Goal: Entertainment & Leisure: Consume media (video, audio)

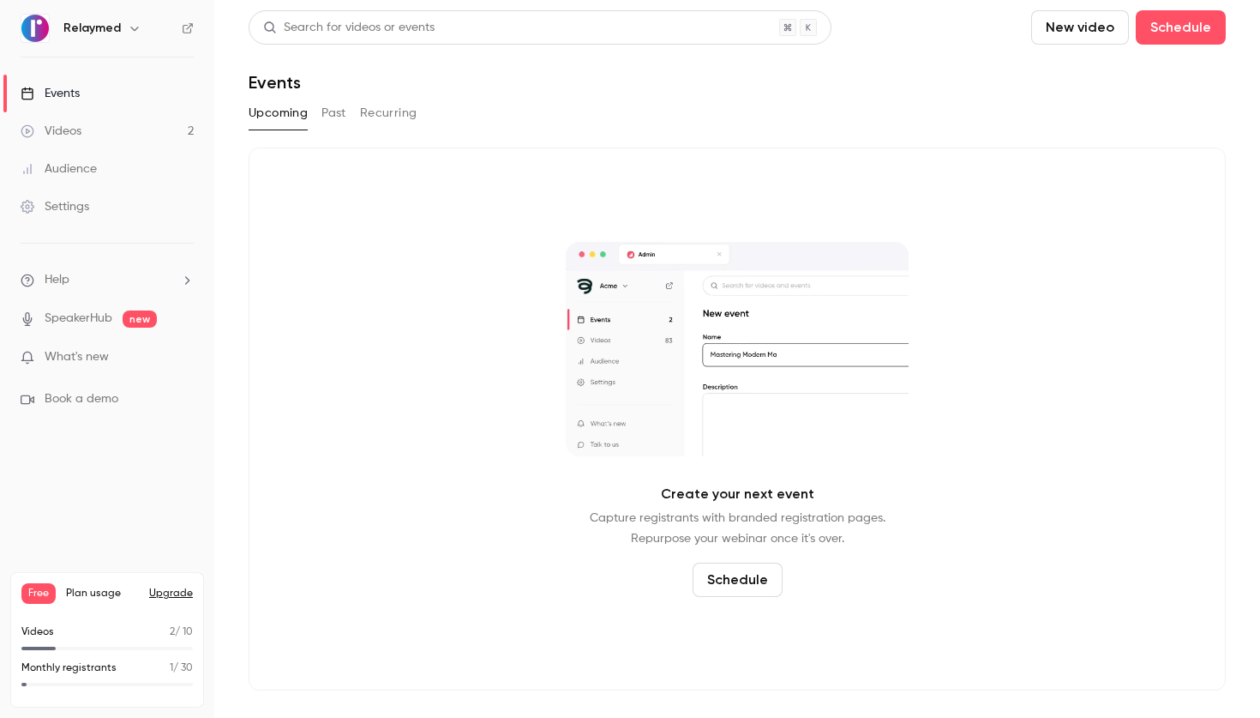
click at [117, 134] on link "Videos 2" at bounding box center [107, 131] width 214 height 38
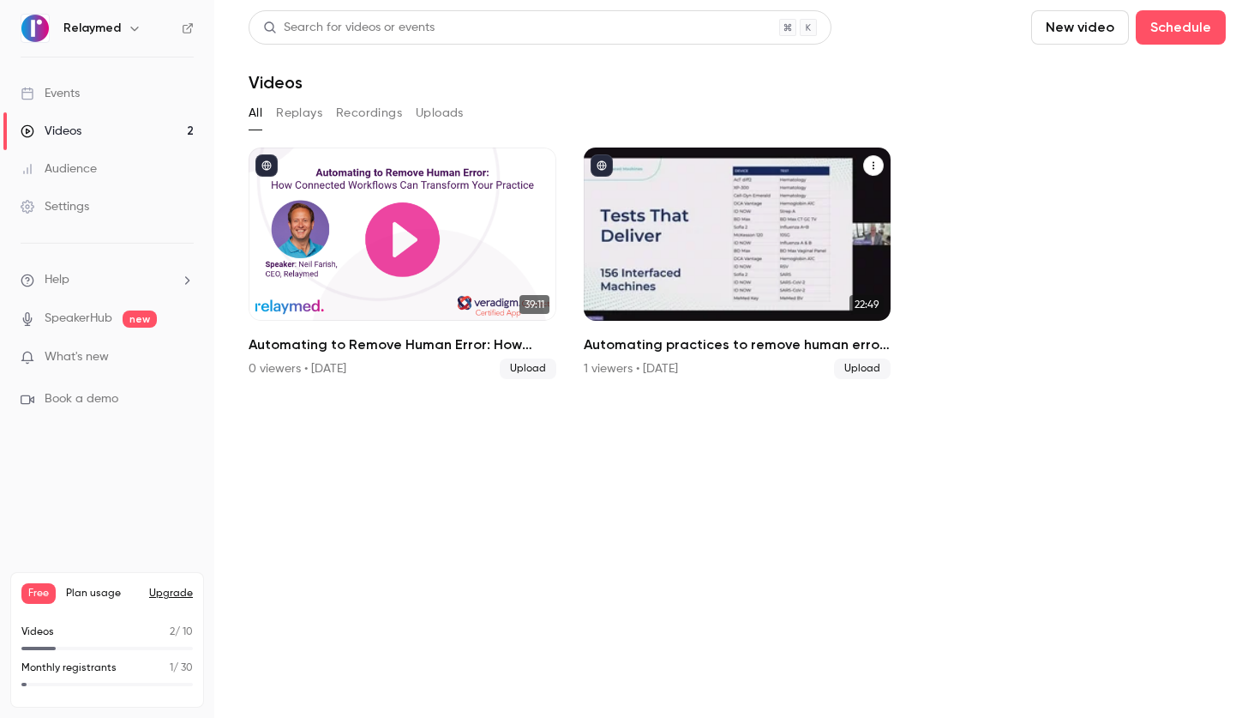
click at [719, 218] on div "Automating practices to remove human error: TrustCare Health’s digitalization j…" at bounding box center [738, 233] width 308 height 173
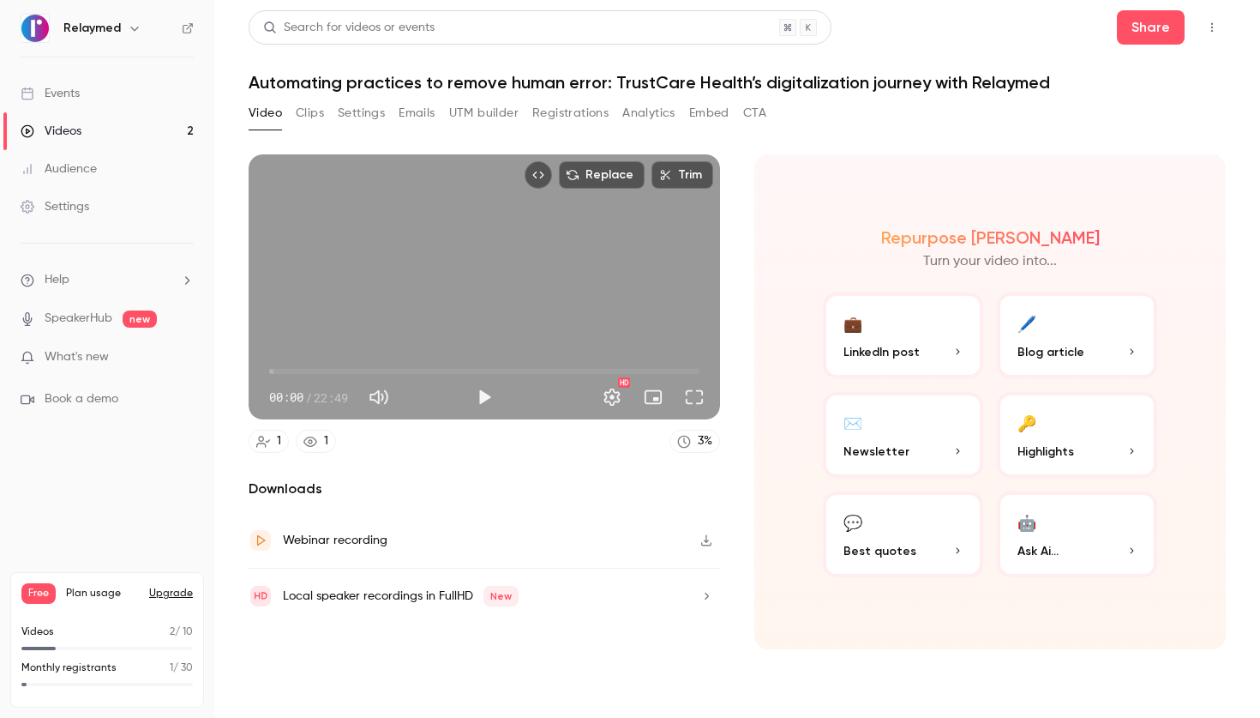
click at [924, 533] on button "💬 Best quotes" at bounding box center [903, 534] width 160 height 86
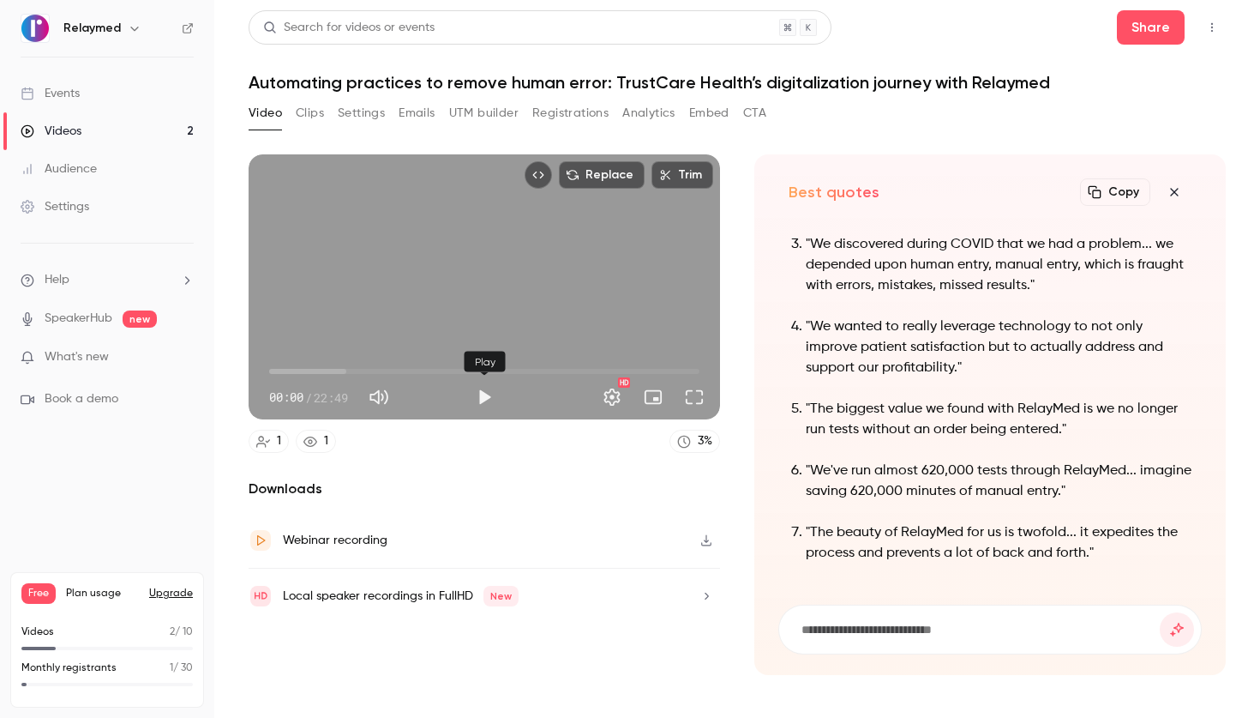
click at [480, 402] on button "Play" at bounding box center [484, 397] width 34 height 34
click at [317, 374] on span "00:01" at bounding box center [484, 371] width 430 height 27
click at [371, 376] on span "05:24" at bounding box center [484, 371] width 430 height 27
click at [379, 369] on span "05:49" at bounding box center [378, 371] width 5 height 5
click at [414, 370] on span "07:41" at bounding box center [484, 371] width 430 height 27
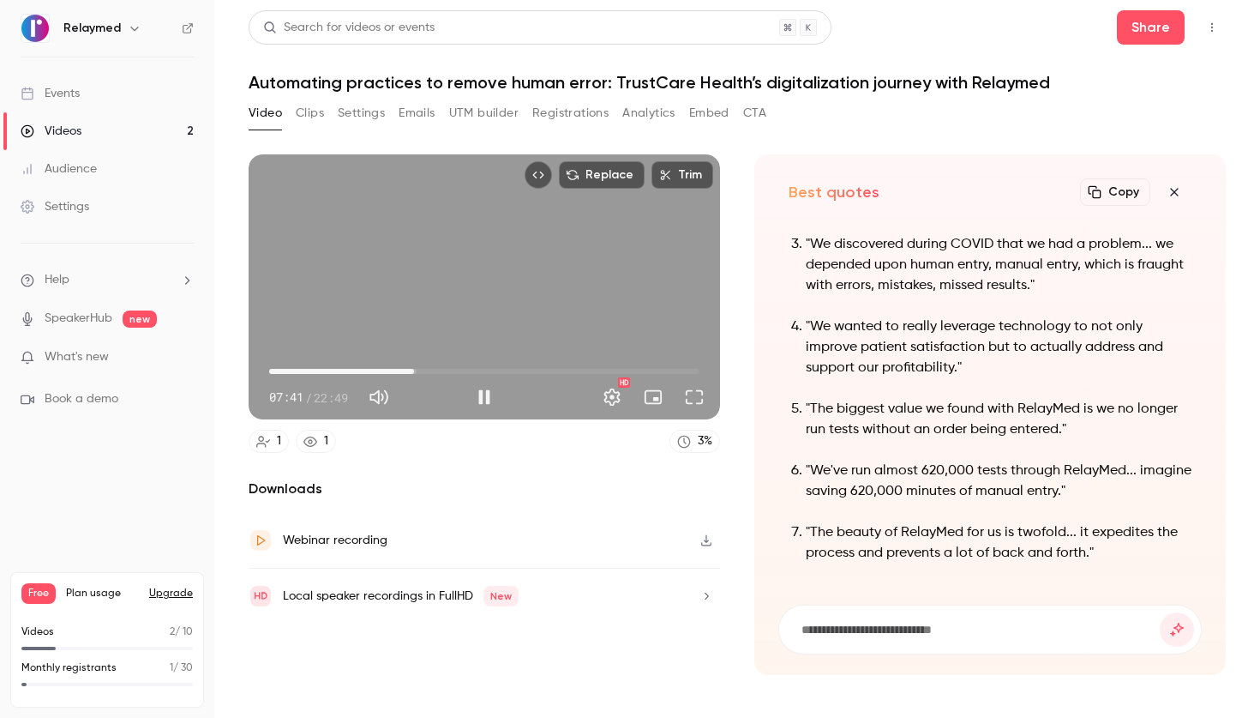
click at [425, 369] on span "07:41" at bounding box center [484, 371] width 430 height 27
click at [701, 400] on button "Full screen" at bounding box center [694, 397] width 34 height 34
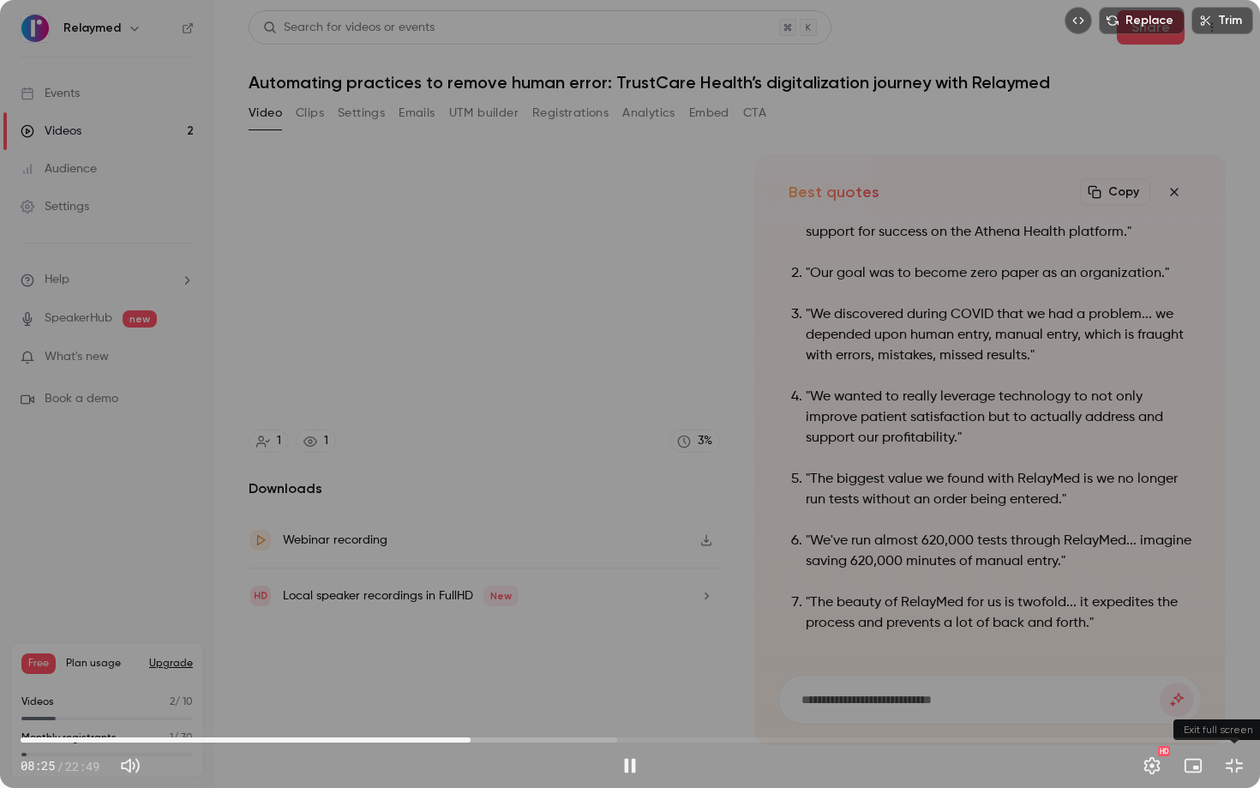
click at [1230, 717] on button "Exit full screen" at bounding box center [1235, 766] width 34 height 34
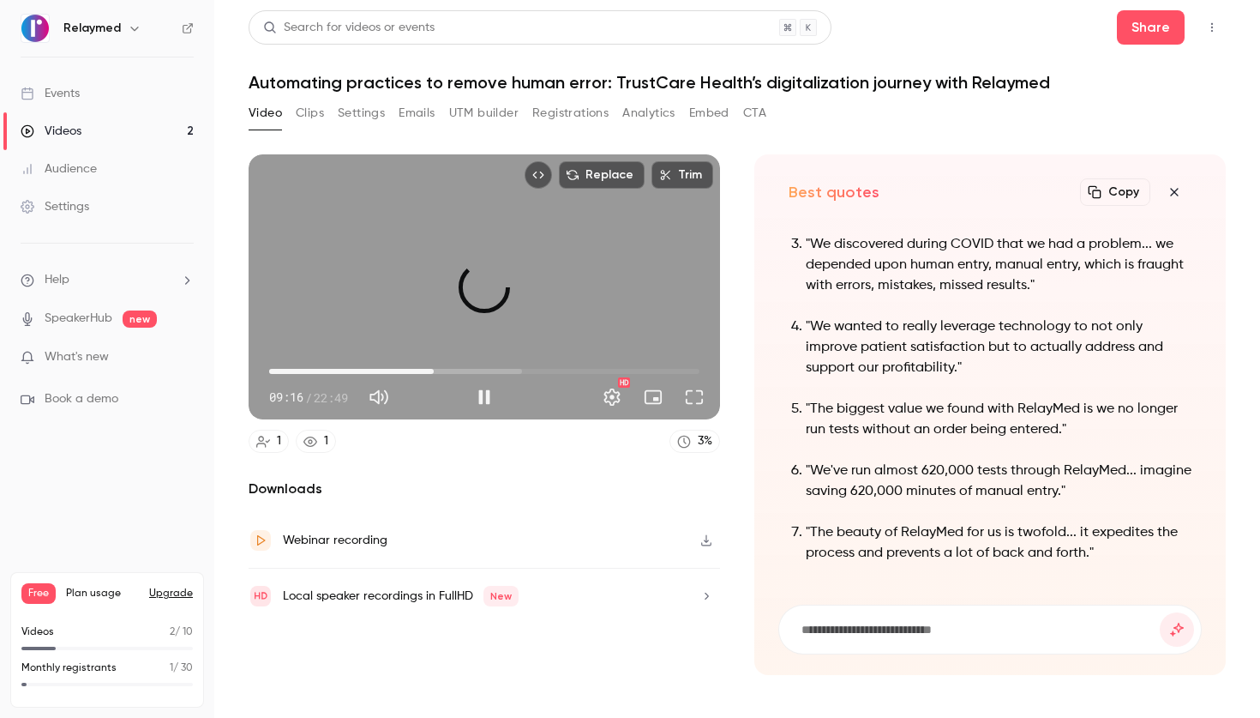
click at [434, 371] on span "08:43" at bounding box center [484, 371] width 430 height 27
click at [432, 372] on span "08:47" at bounding box center [434, 371] width 5 height 5
click at [430, 371] on span "08:21" at bounding box center [426, 371] width 5 height 5
click at [691, 399] on button "Full screen" at bounding box center [694, 397] width 34 height 34
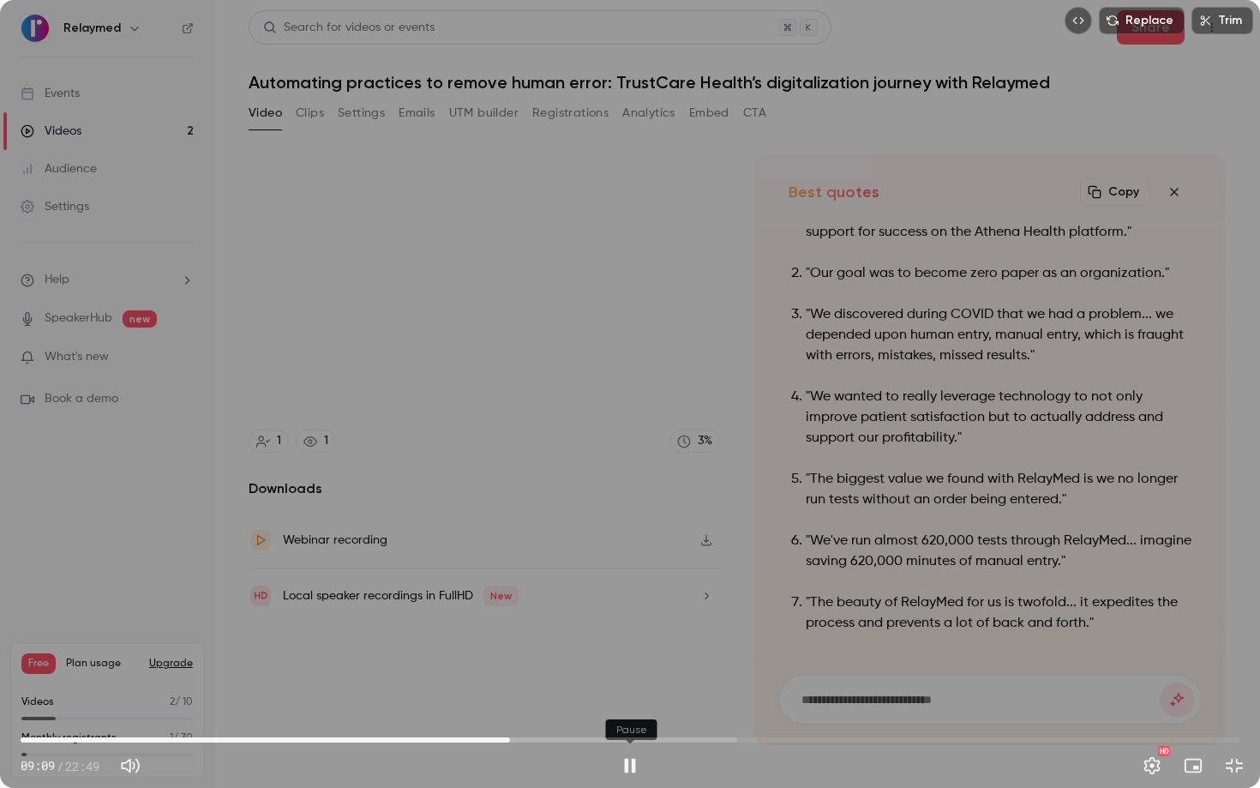
click at [629, 717] on button "Pause" at bounding box center [630, 766] width 34 height 34
click at [1237, 717] on button "Exit full screen" at bounding box center [1235, 766] width 34 height 34
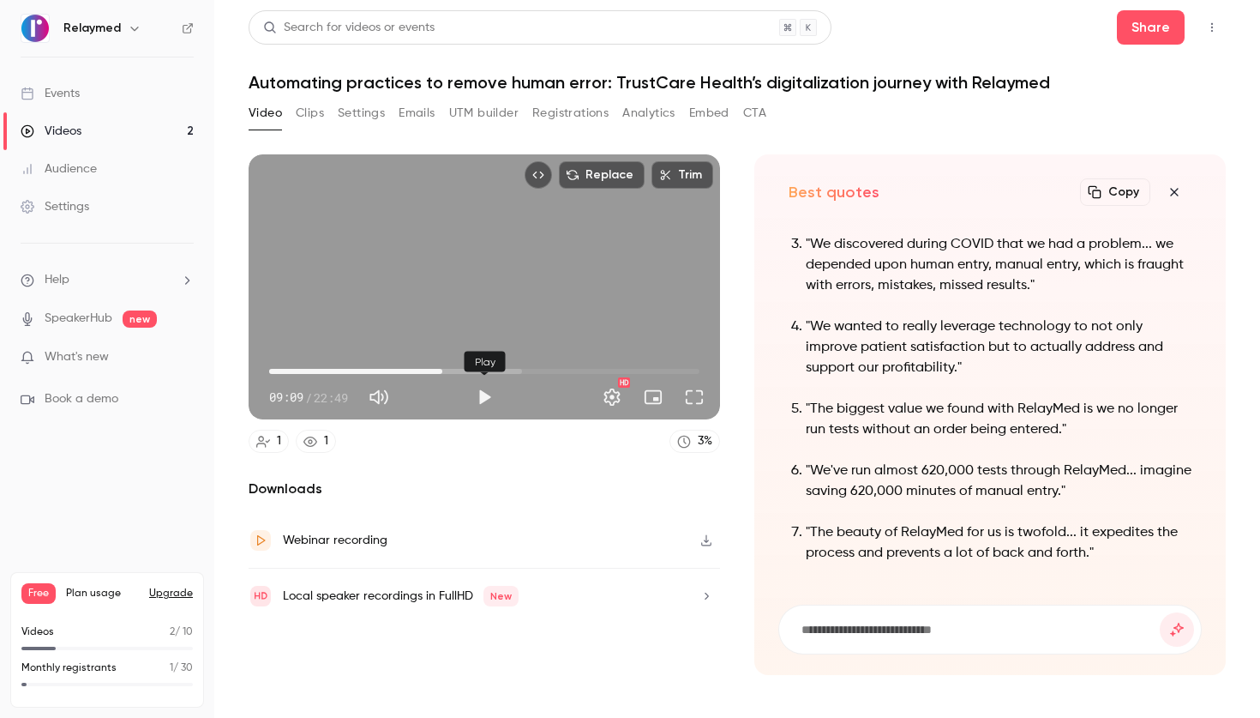
click at [481, 405] on button "Play" at bounding box center [484, 397] width 34 height 34
click at [481, 393] on button "Pause" at bounding box center [484, 397] width 34 height 34
click at [481, 393] on button "Play" at bounding box center [484, 397] width 34 height 34
click at [481, 393] on button "Pause" at bounding box center [484, 397] width 34 height 34
click at [481, 393] on button "Play" at bounding box center [484, 397] width 34 height 34
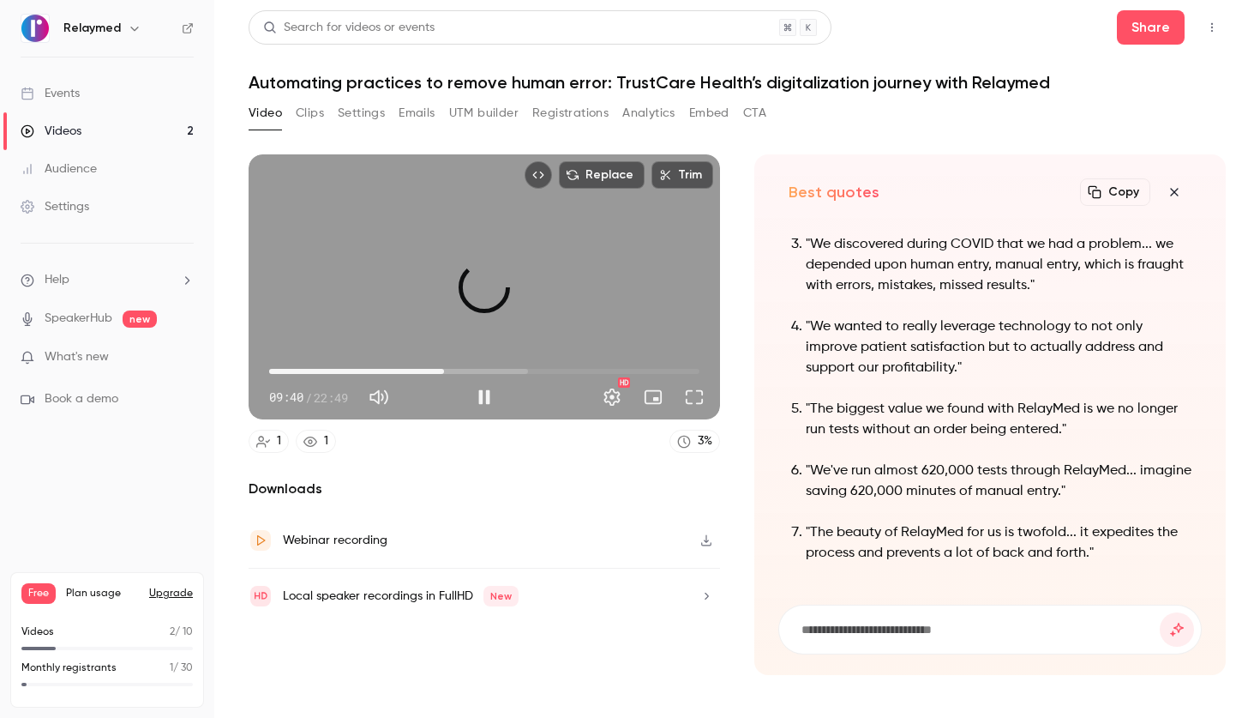
click at [444, 369] on span "09:16" at bounding box center [444, 371] width 5 height 5
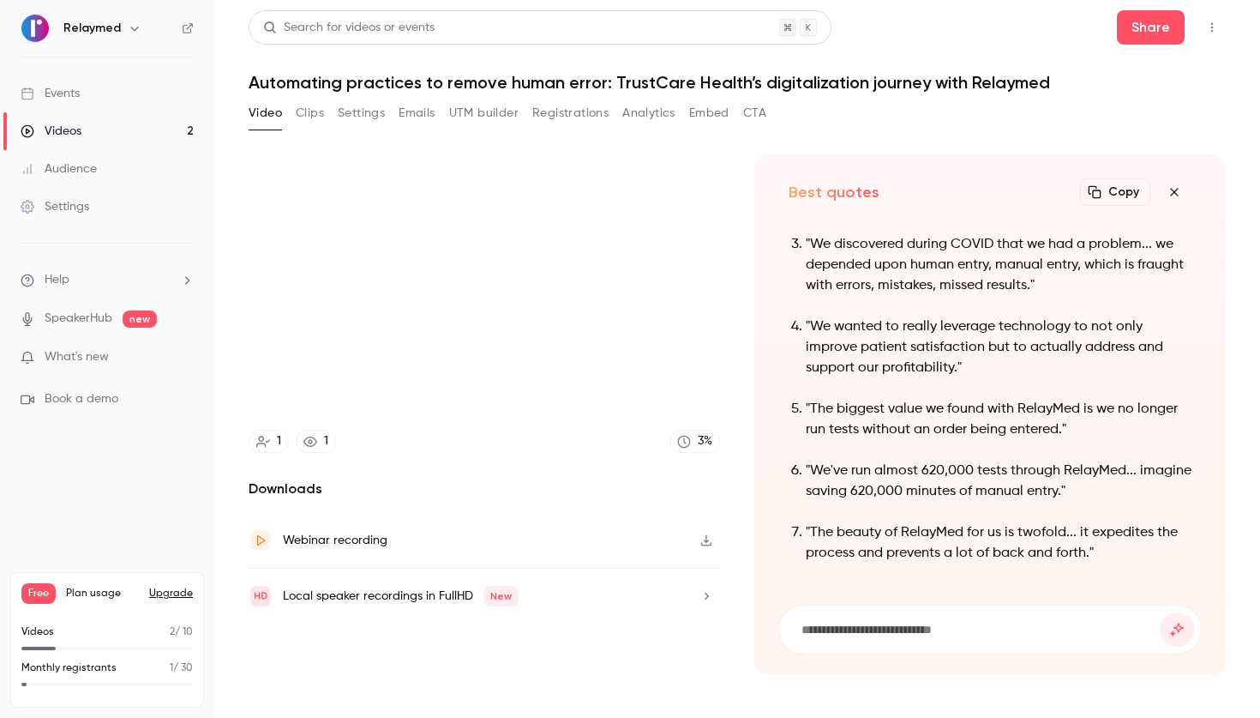
click at [480, 392] on video at bounding box center [485, 286] width 472 height 265
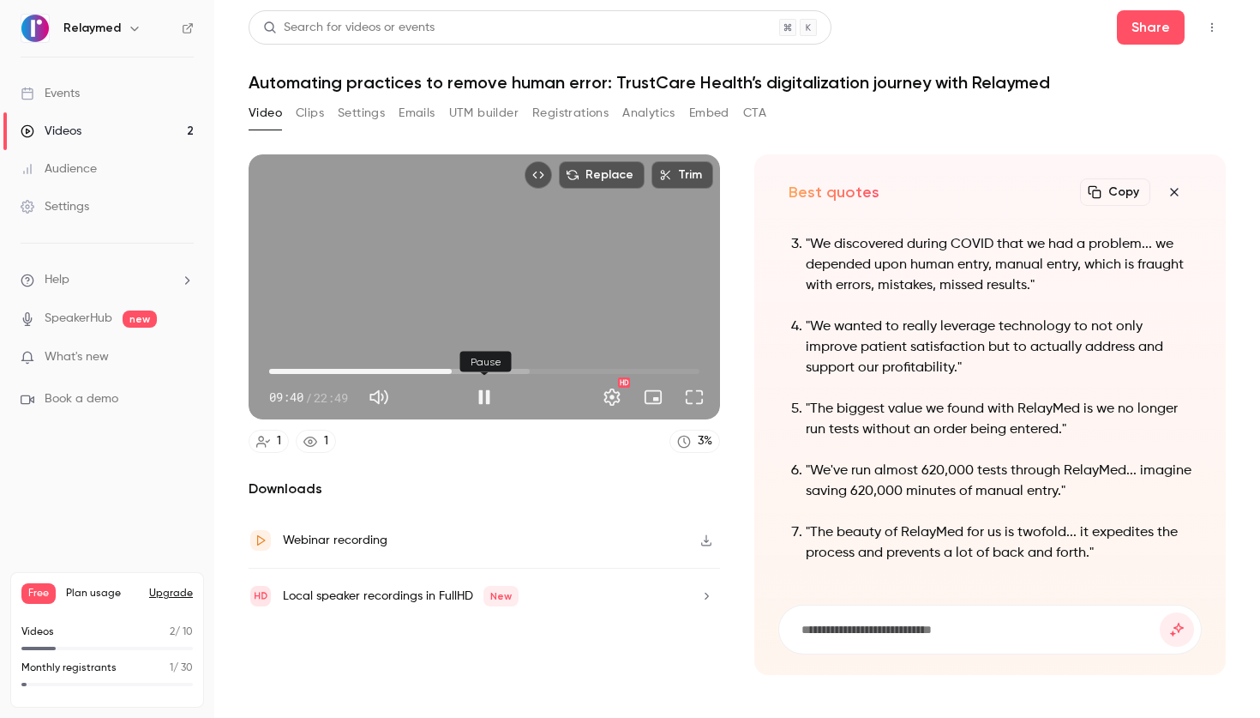
click at [479, 399] on button "Pause" at bounding box center [484, 397] width 34 height 34
click at [438, 370] on span "09:41" at bounding box center [484, 371] width 430 height 27
click at [480, 392] on button "Play" at bounding box center [484, 397] width 34 height 34
click at [488, 398] on button "Pause" at bounding box center [484, 397] width 34 height 34
click at [449, 370] on span "09:40" at bounding box center [451, 371] width 5 height 5
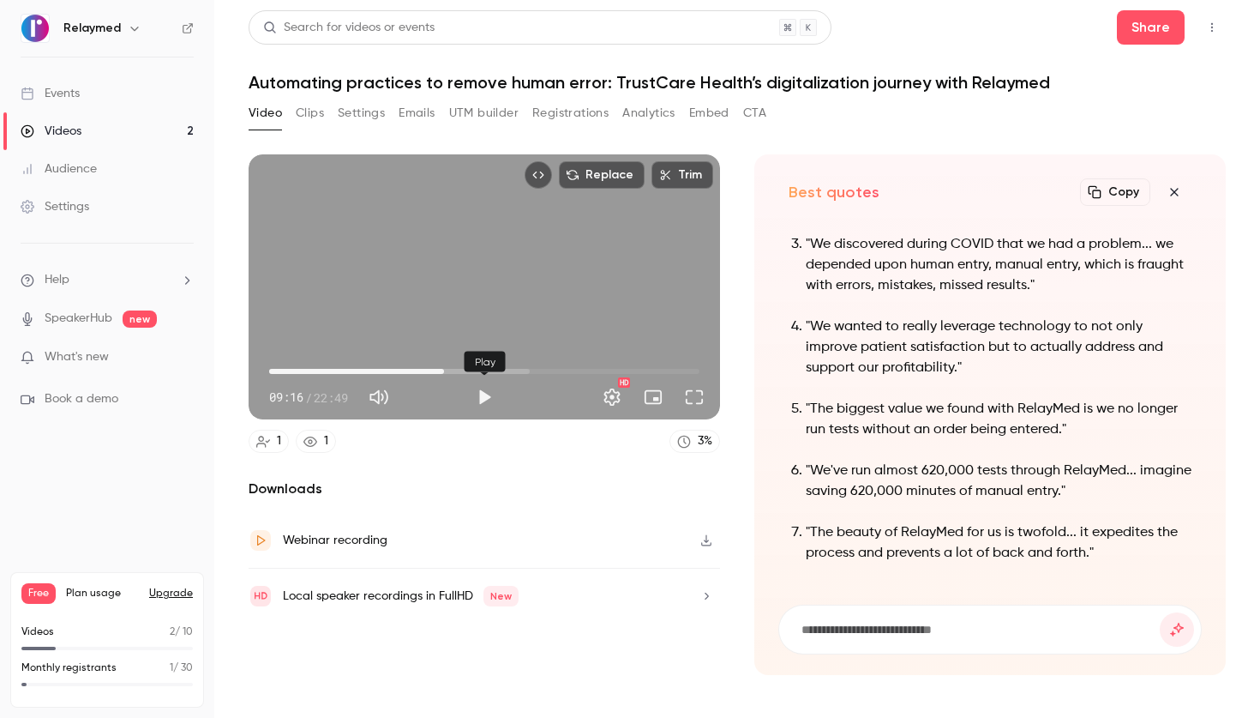
click at [488, 401] on button "Play" at bounding box center [484, 397] width 34 height 34
click at [435, 368] on span "09:23" at bounding box center [484, 371] width 430 height 27
click at [485, 399] on button "Pause" at bounding box center [484, 397] width 34 height 34
click at [485, 399] on button "Play" at bounding box center [484, 397] width 34 height 34
click at [485, 399] on button "Pause" at bounding box center [484, 397] width 34 height 34
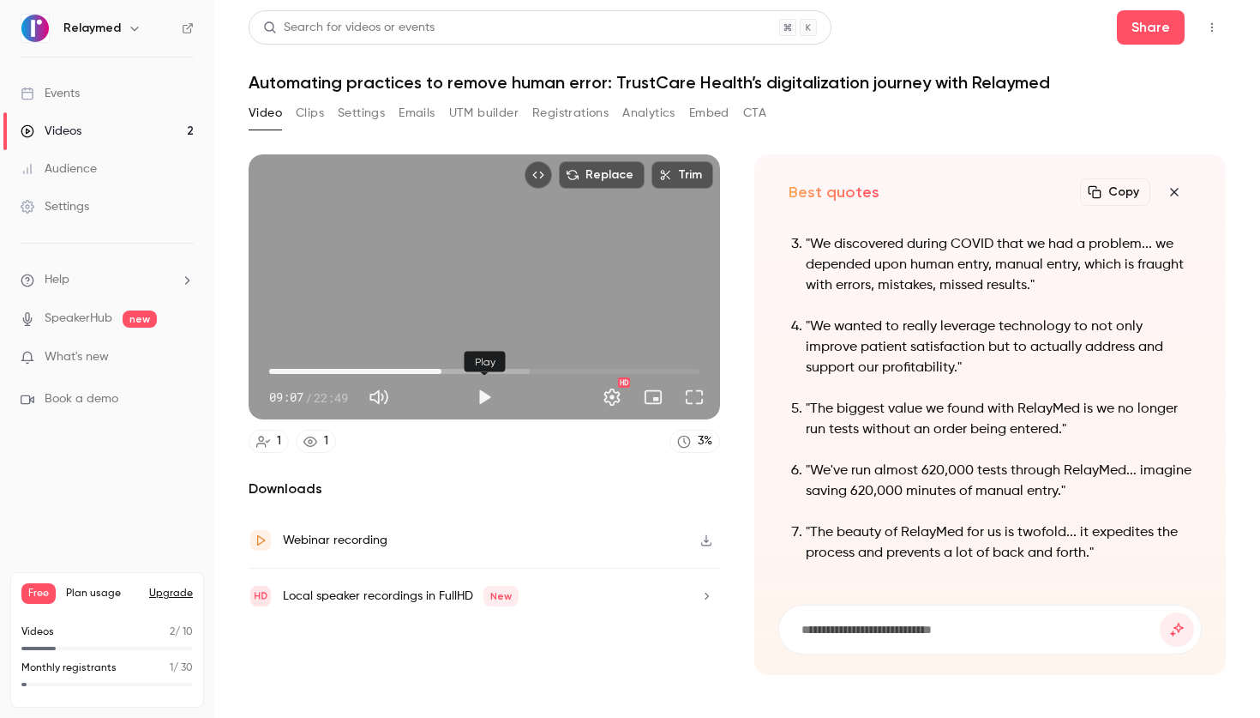
click at [486, 400] on button "Play" at bounding box center [484, 397] width 34 height 34
click at [482, 394] on button "Pause" at bounding box center [484, 397] width 34 height 34
click at [481, 395] on button "Play" at bounding box center [484, 397] width 34 height 34
click at [481, 395] on button "Pause" at bounding box center [484, 397] width 34 height 34
click at [482, 397] on button "Play" at bounding box center [484, 397] width 34 height 34
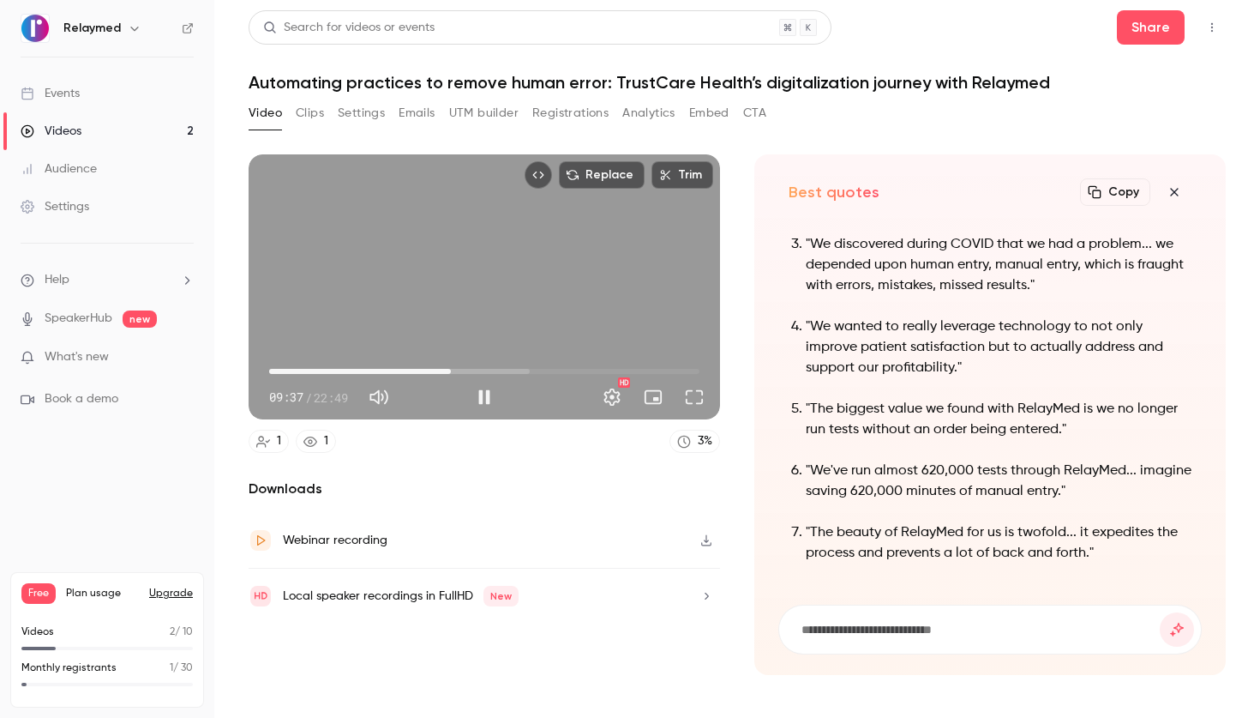
click at [433, 369] on span "09:37" at bounding box center [484, 371] width 430 height 27
click at [446, 372] on span "08:41" at bounding box center [484, 371] width 430 height 27
click at [483, 402] on button "Pause" at bounding box center [484, 397] width 34 height 34
click at [477, 403] on button "Play" at bounding box center [484, 397] width 34 height 34
click at [691, 394] on button "Full screen" at bounding box center [694, 397] width 34 height 34
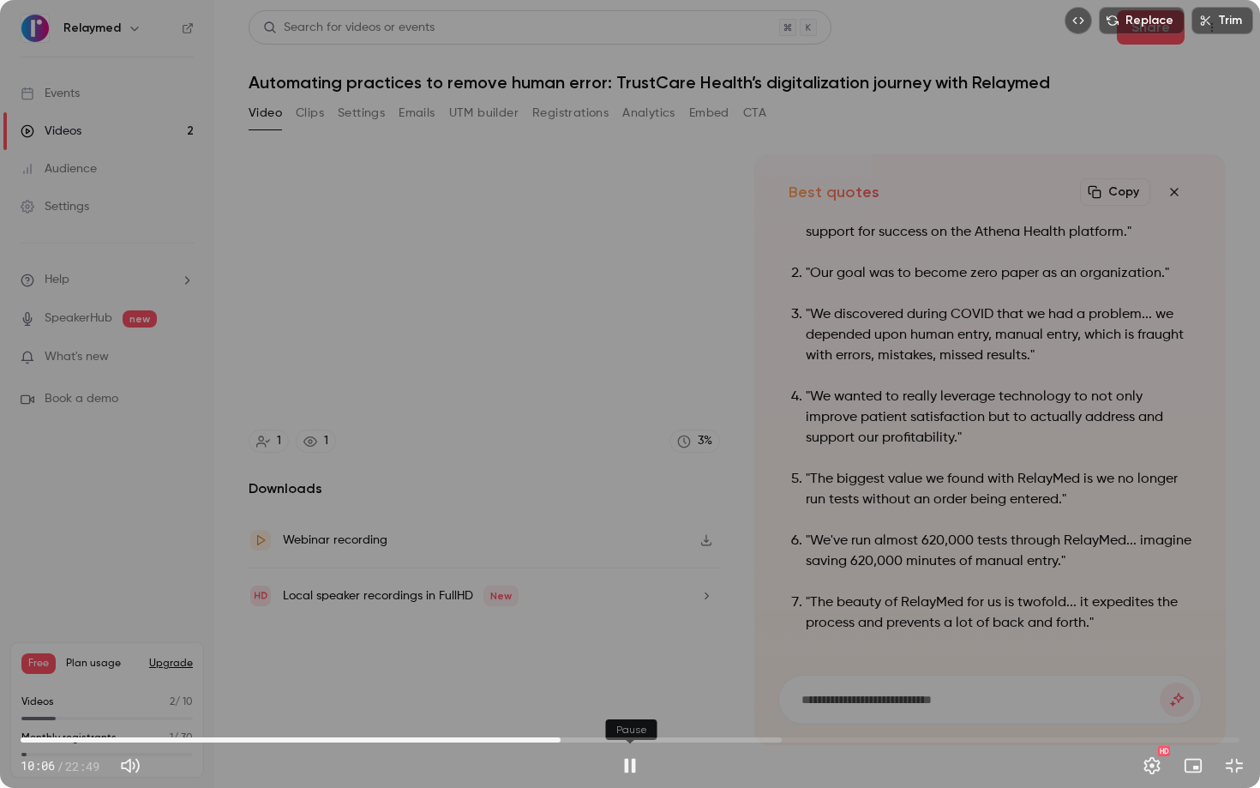
click at [632, 717] on button "Pause" at bounding box center [630, 766] width 34 height 34
click at [1236, 717] on button "Exit full screen" at bounding box center [1235, 766] width 34 height 34
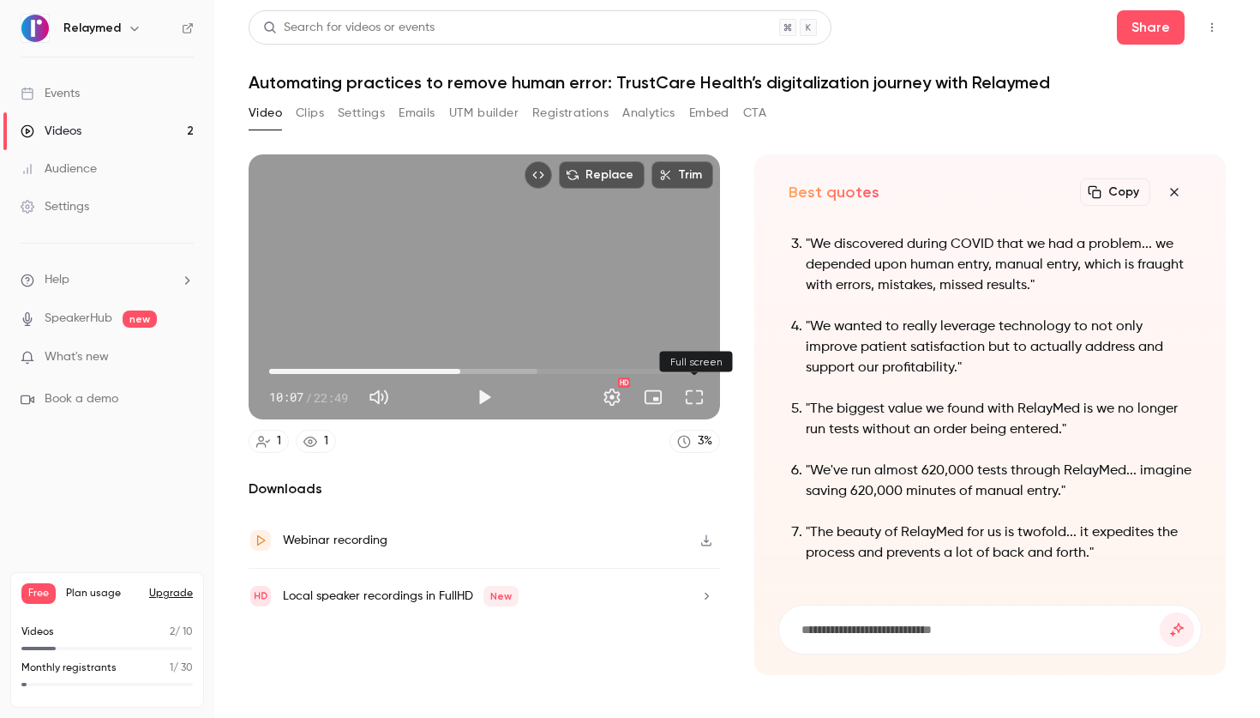
click at [698, 400] on button "Full screen" at bounding box center [694, 397] width 34 height 34
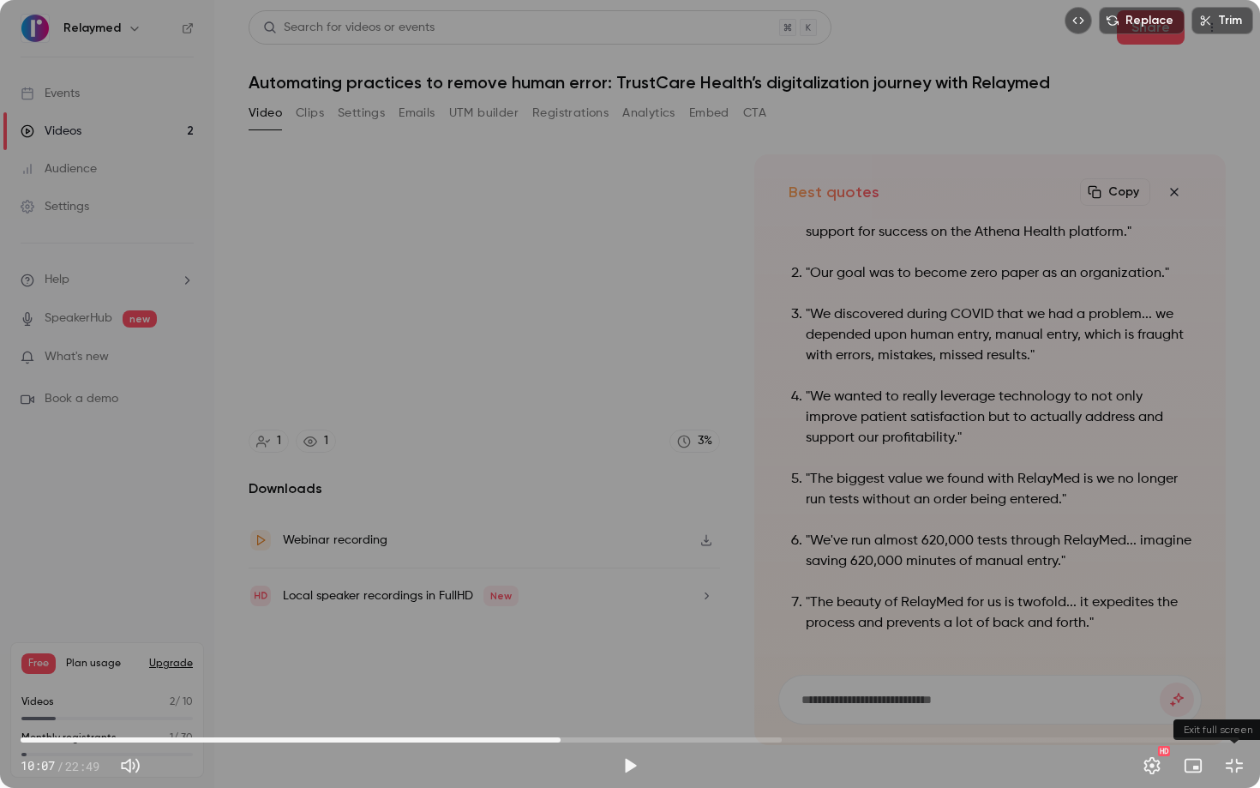
click at [1228, 717] on button "Exit full screen" at bounding box center [1235, 766] width 34 height 34
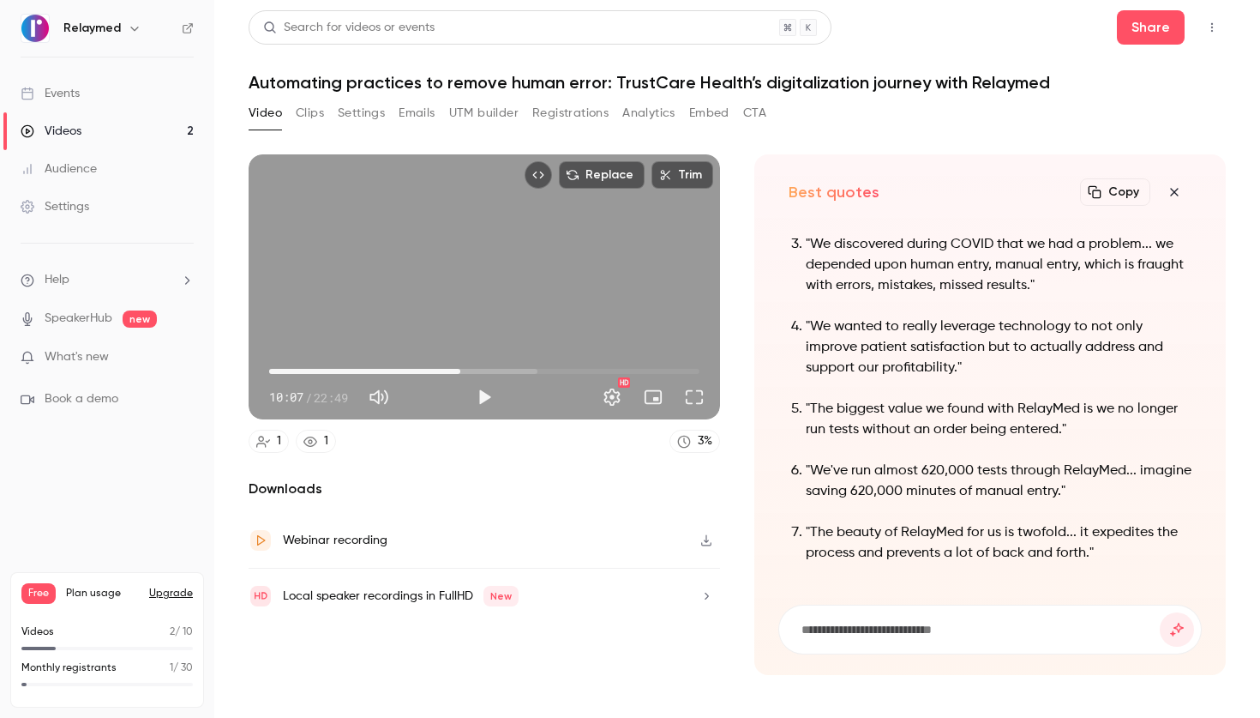
click at [490, 398] on button "Play" at bounding box center [484, 397] width 34 height 34
click at [698, 395] on button "Full screen" at bounding box center [694, 397] width 34 height 34
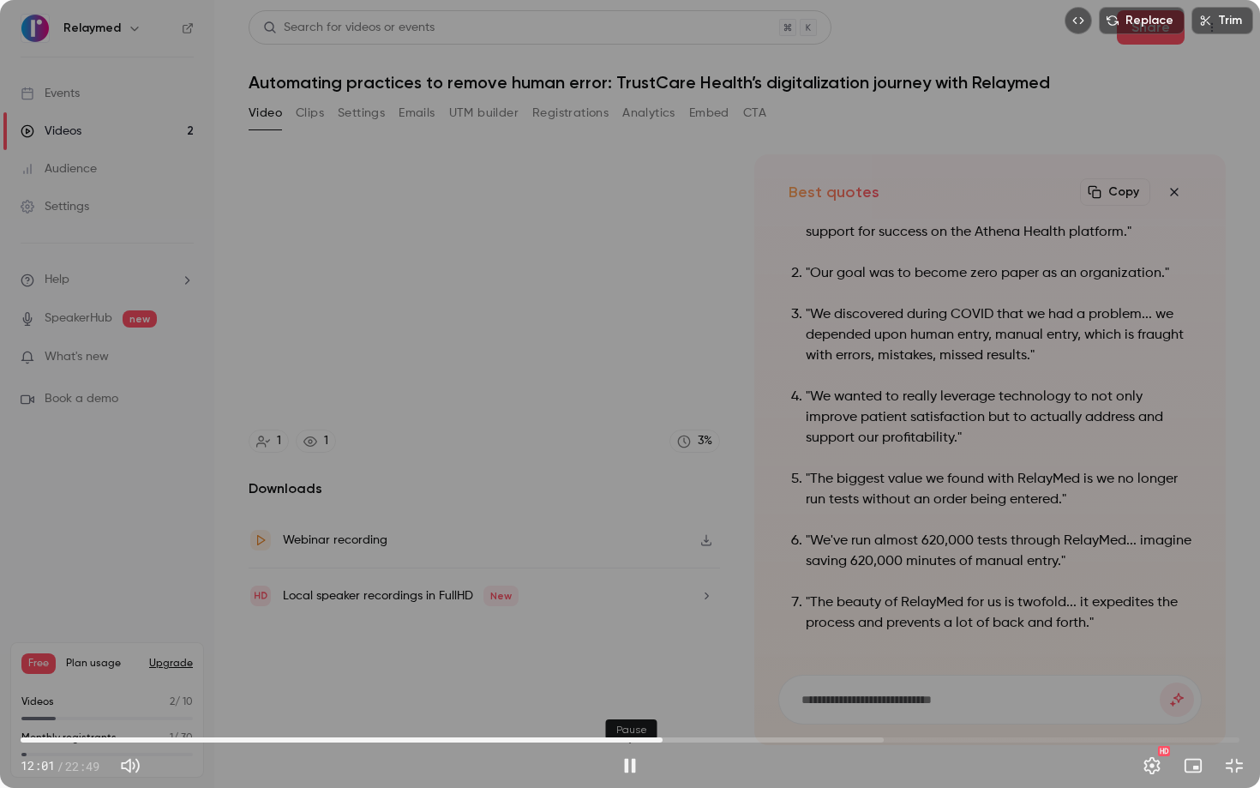
click at [629, 717] on button "Pause" at bounding box center [630, 766] width 34 height 34
click at [629, 717] on button "Play" at bounding box center [630, 766] width 34 height 34
click at [1236, 717] on button "Exit full screen" at bounding box center [1235, 766] width 34 height 34
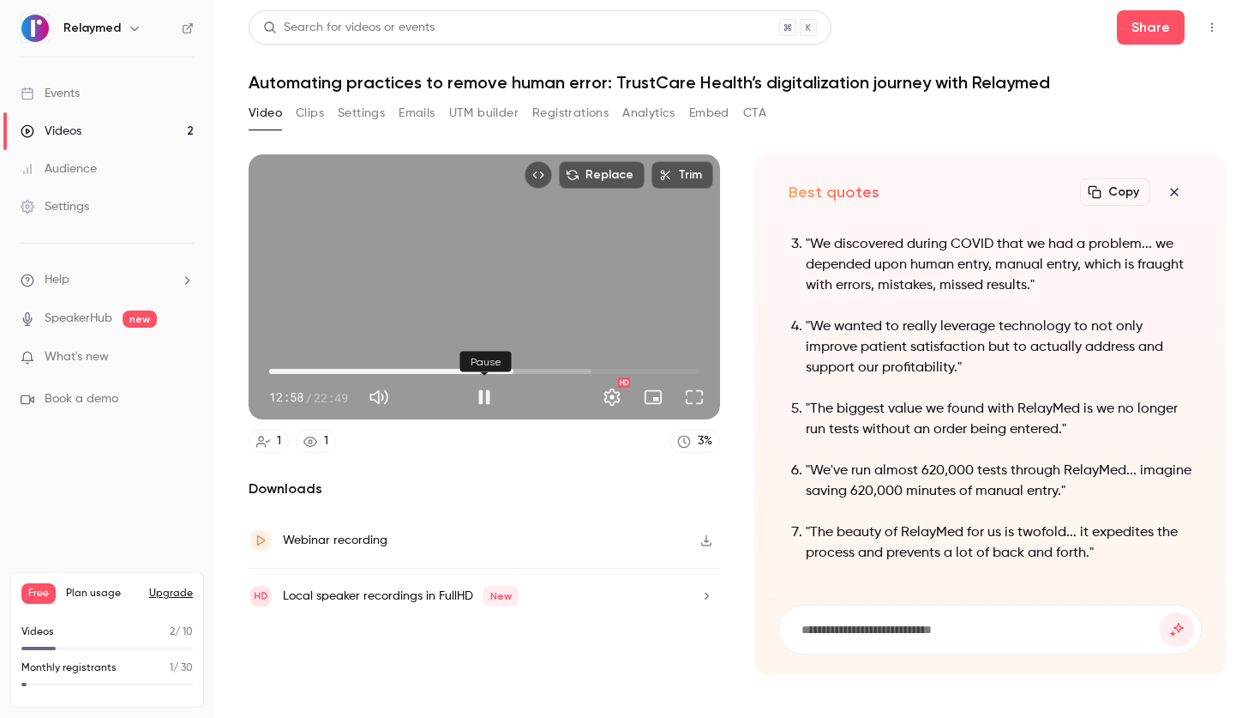
click at [485, 395] on button "Pause" at bounding box center [484, 397] width 34 height 34
click at [476, 396] on button "Play" at bounding box center [484, 397] width 34 height 34
click at [479, 400] on button "Pause" at bounding box center [484, 397] width 34 height 34
type input "*****"
